Goal: Task Accomplishment & Management: Use online tool/utility

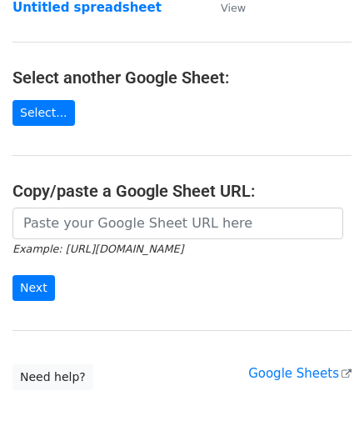
scroll to position [167, 0]
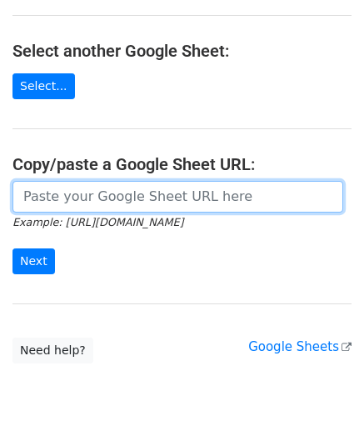
click at [76, 199] on input "url" at bounding box center [177, 197] width 331 height 32
paste input "[URL][DOMAIN_NAME]"
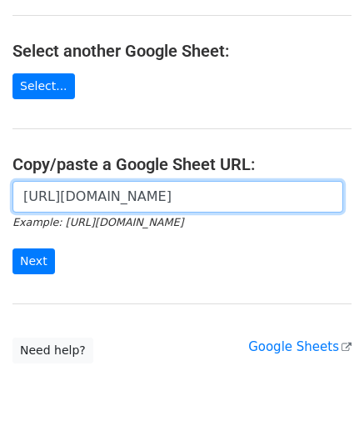
scroll to position [0, 360]
type input "[URL][DOMAIN_NAME]"
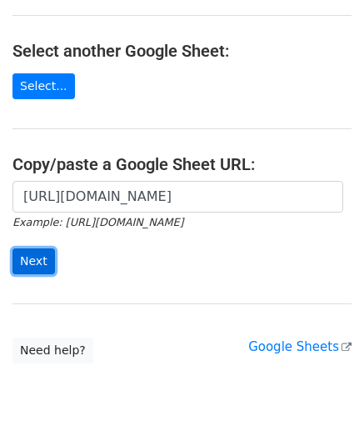
scroll to position [0, 0]
click at [27, 256] on input "Next" at bounding box center [33, 261] width 42 height 26
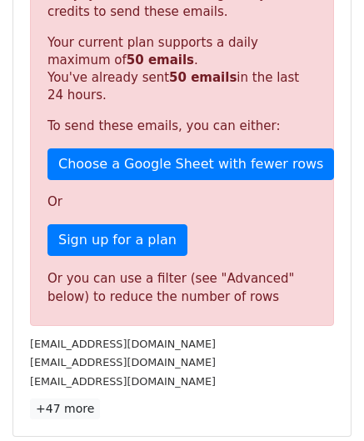
scroll to position [562, 0]
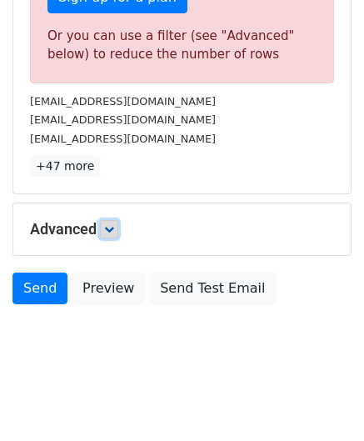
click at [118, 226] on link at bounding box center [109, 229] width 18 height 18
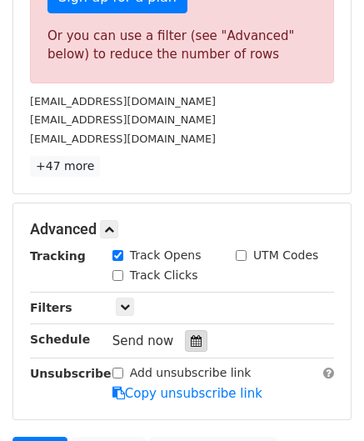
click at [191, 340] on icon at bounding box center [196, 341] width 11 height 12
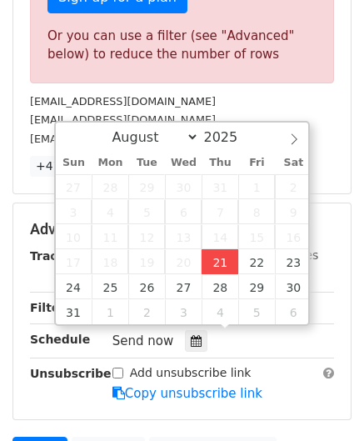
type input "2025-08-21 12:00"
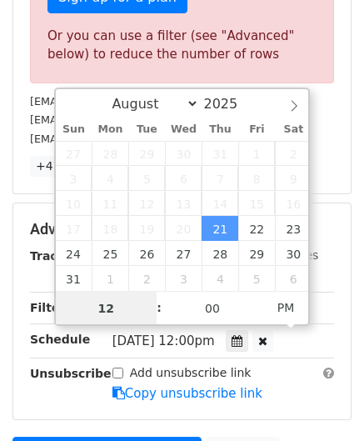
paste input "7"
type input "7"
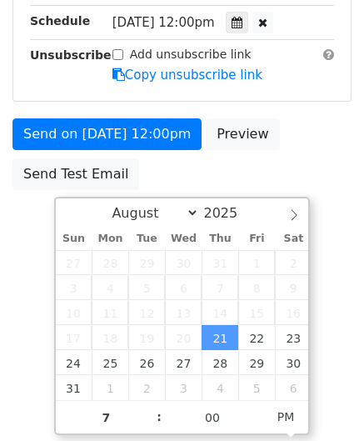
type input "2025-08-21 19:00"
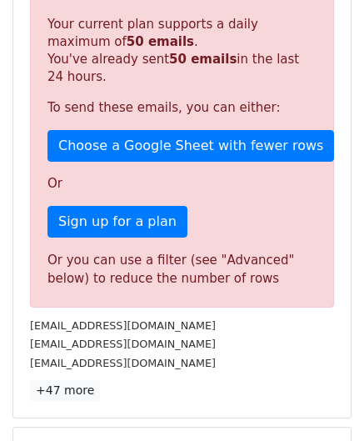
scroll to position [764, 0]
